Goal: Navigation & Orientation: Find specific page/section

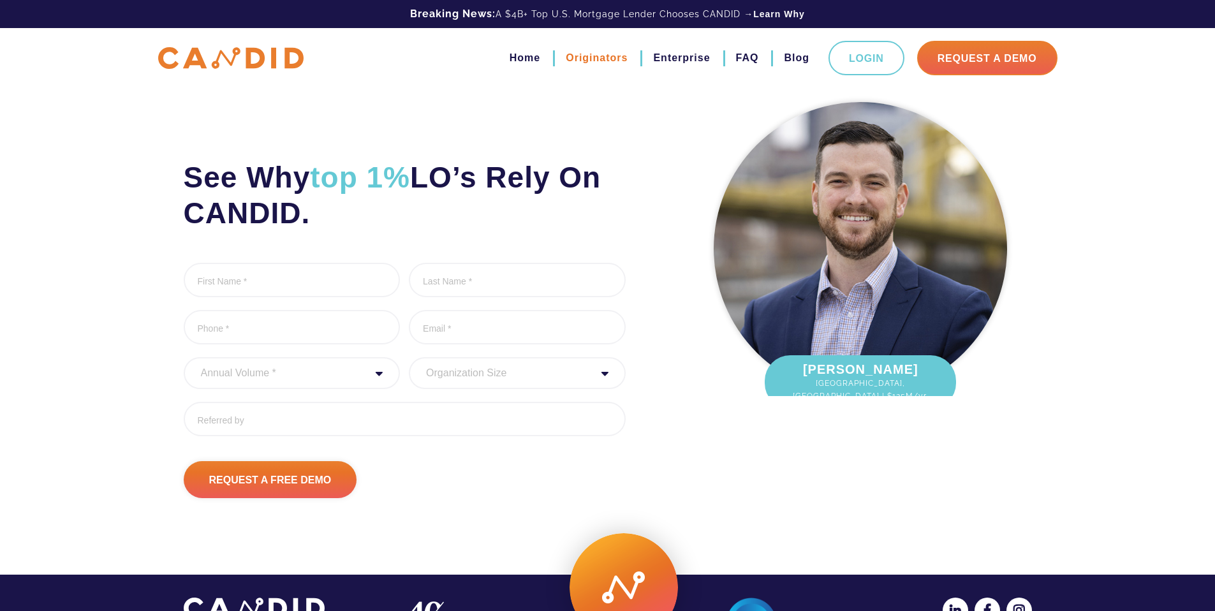
click at [594, 61] on link "Originators" at bounding box center [596, 58] width 62 height 22
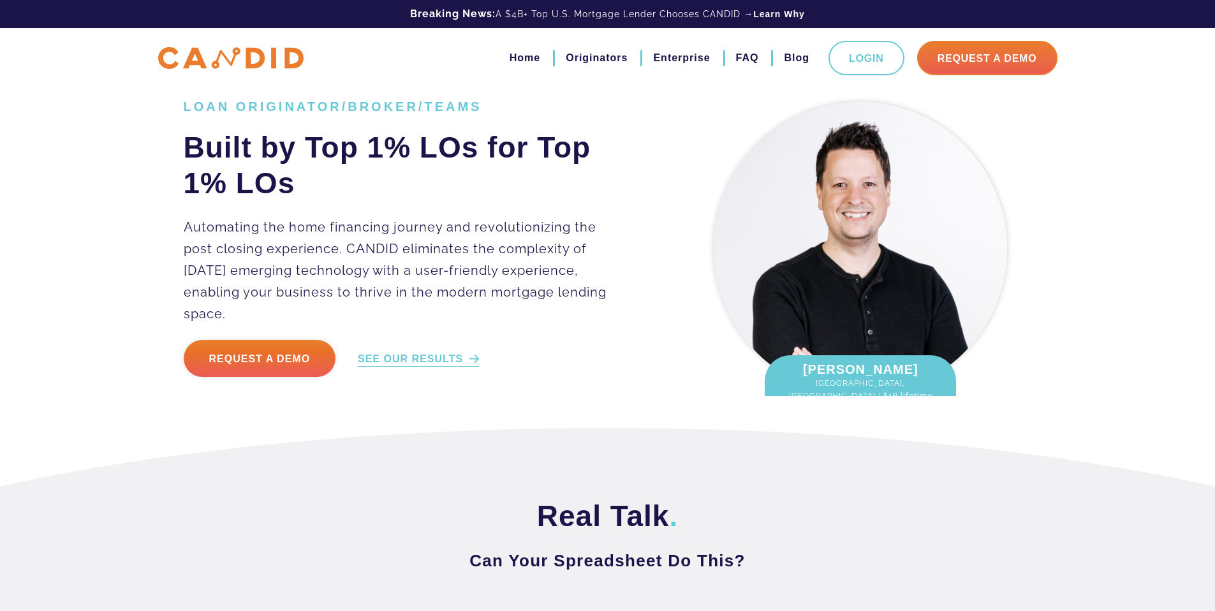
click at [441, 352] on link "SEE OUR RESULTS" at bounding box center [418, 359] width 121 height 15
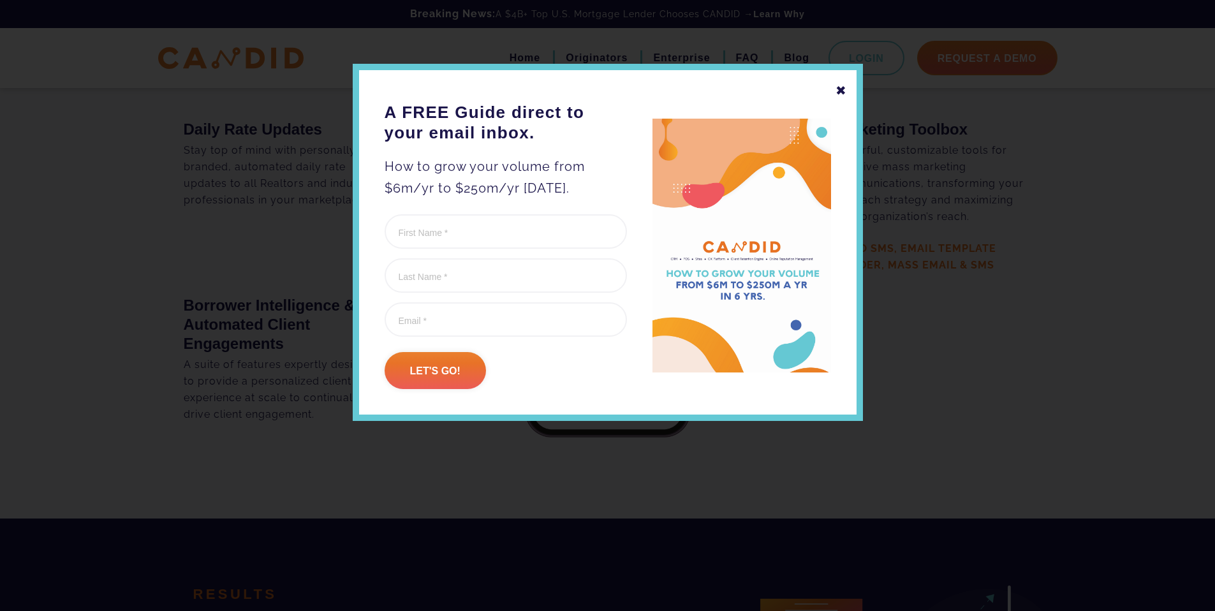
scroll to position [2428, 0]
click at [841, 91] on div "✖" at bounding box center [840, 91] width 11 height 22
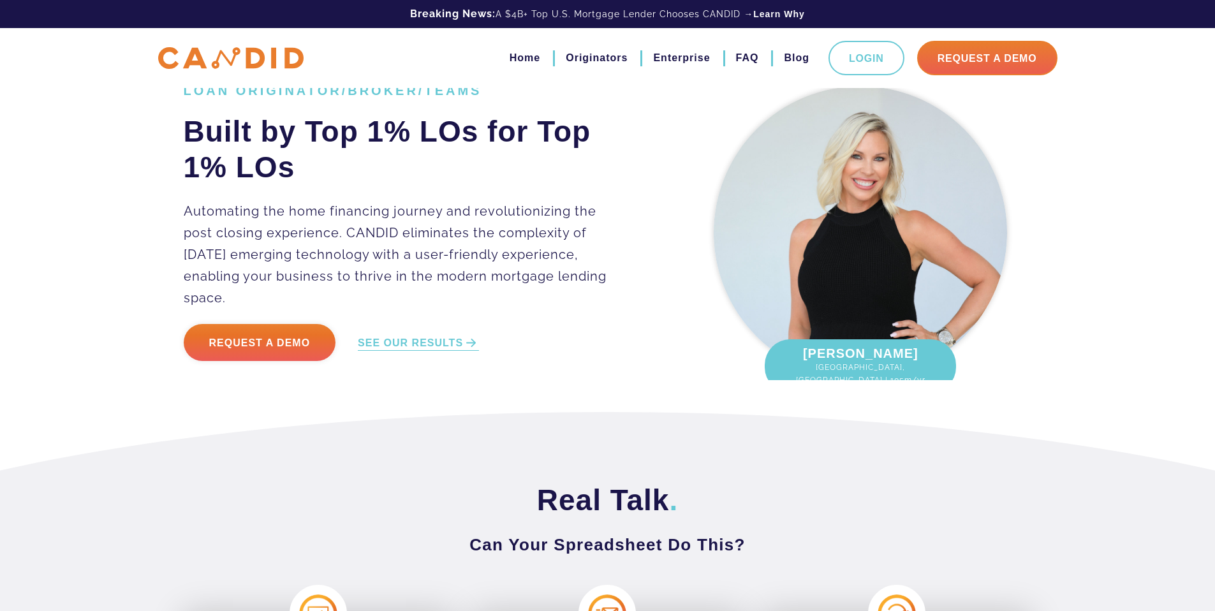
scroll to position [0, 0]
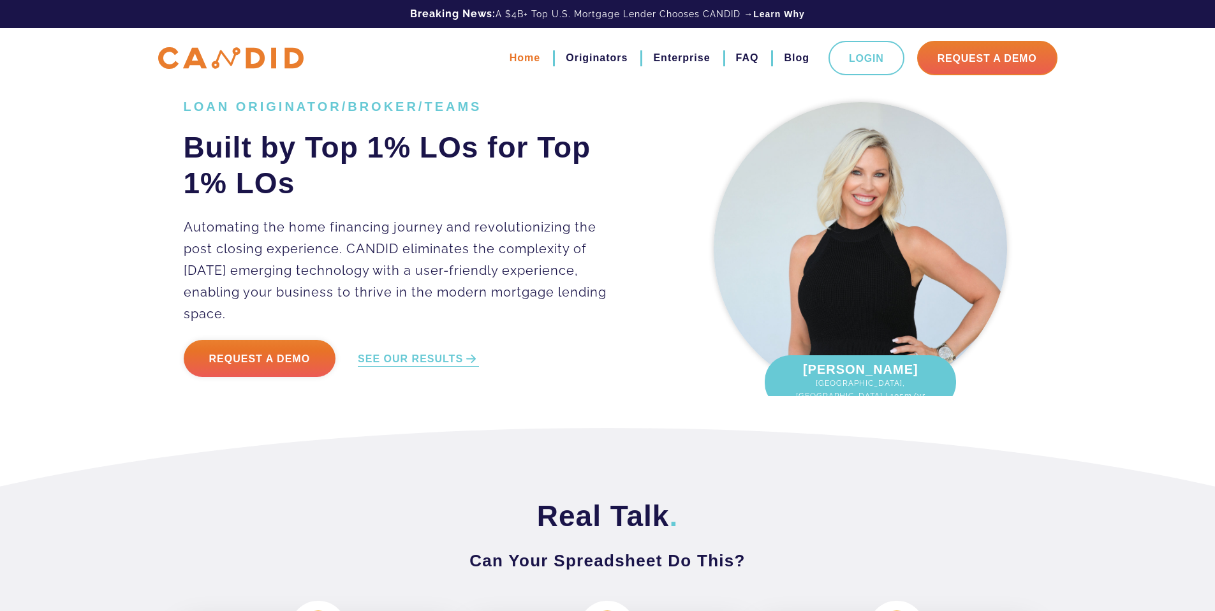
click at [519, 55] on link "Home" at bounding box center [524, 58] width 31 height 22
